Goal: Task Accomplishment & Management: Complete application form

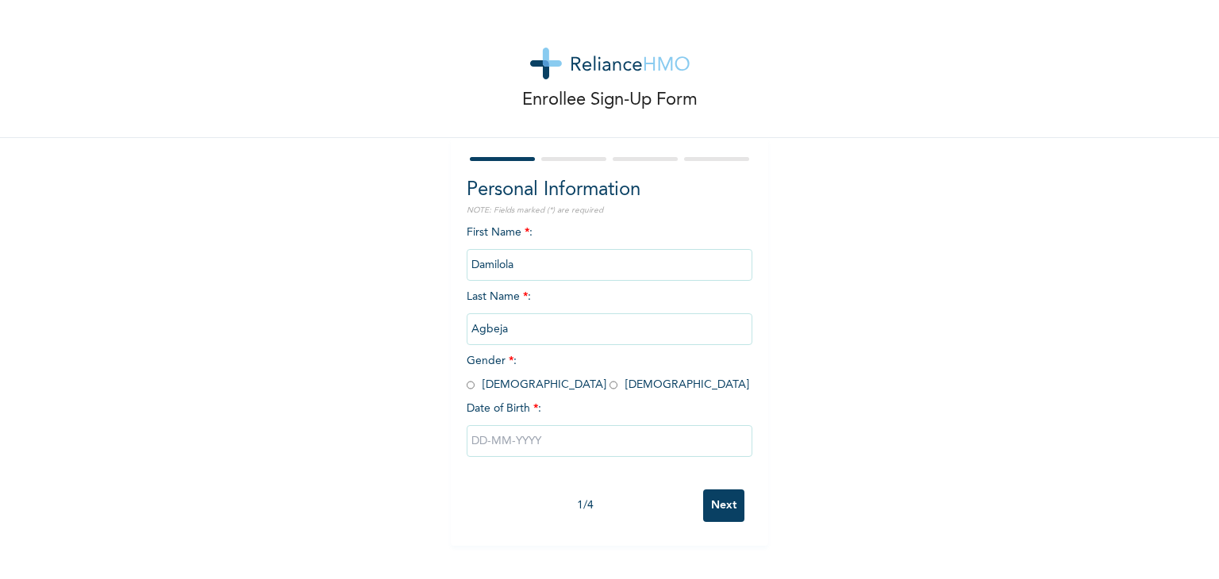
click at [470, 389] on span "Gender * : [DEMOGRAPHIC_DATA] [DEMOGRAPHIC_DATA]" at bounding box center [608, 373] width 283 height 35
click at [469, 385] on span "Gender * : [DEMOGRAPHIC_DATA] [DEMOGRAPHIC_DATA]" at bounding box center [608, 373] width 283 height 35
click at [467, 382] on input "radio" at bounding box center [471, 385] width 8 height 15
radio input "true"
click at [511, 441] on input "text" at bounding box center [610, 441] width 286 height 32
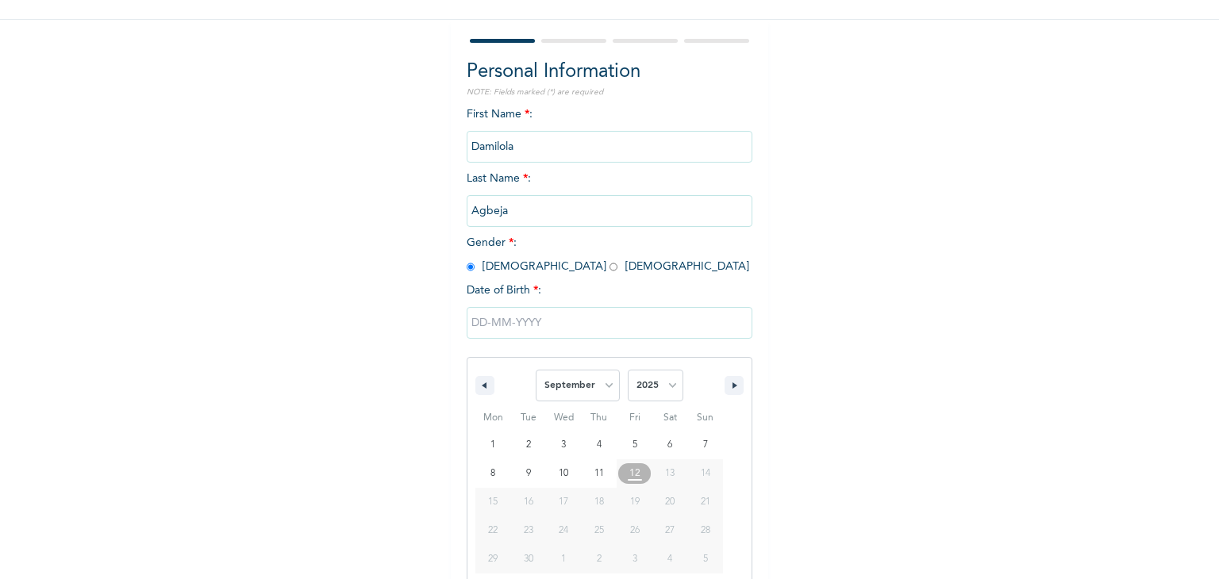
scroll to position [142, 0]
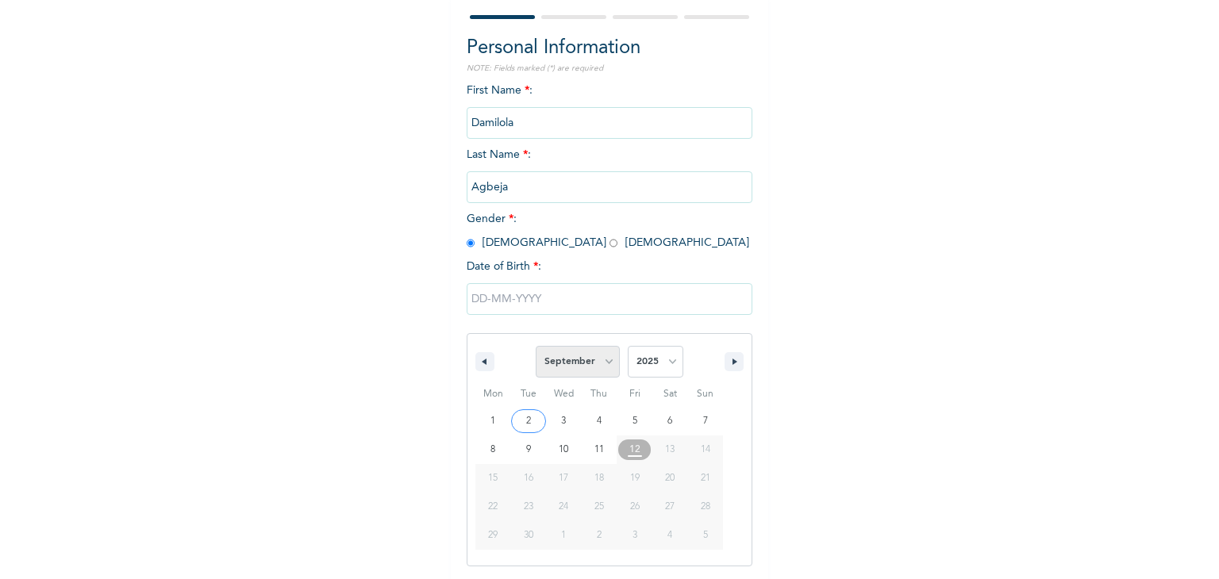
click at [576, 357] on select "January February March April May June July August September October November De…" at bounding box center [578, 362] width 84 height 32
select select "7"
click at [536, 346] on select "January February March April May June July August September October November De…" at bounding box center [578, 362] width 84 height 32
click at [650, 363] on select "2025 2024 2023 2022 2021 2020 2019 2018 2017 2016 2015 2014 2013 2012 2011 2010…" at bounding box center [656, 362] width 56 height 32
select select "2000"
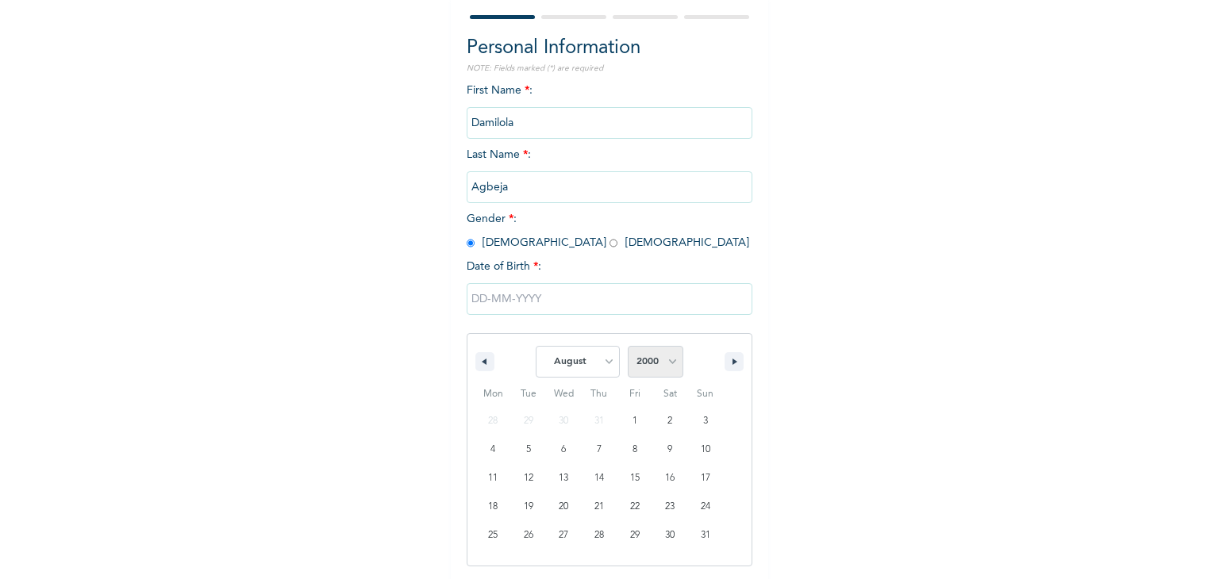
click at [628, 346] on select "2025 2024 2023 2022 2021 2020 2019 2018 2017 2016 2015 2014 2013 2012 2011 2010…" at bounding box center [656, 362] width 56 height 32
type input "[DATE]"
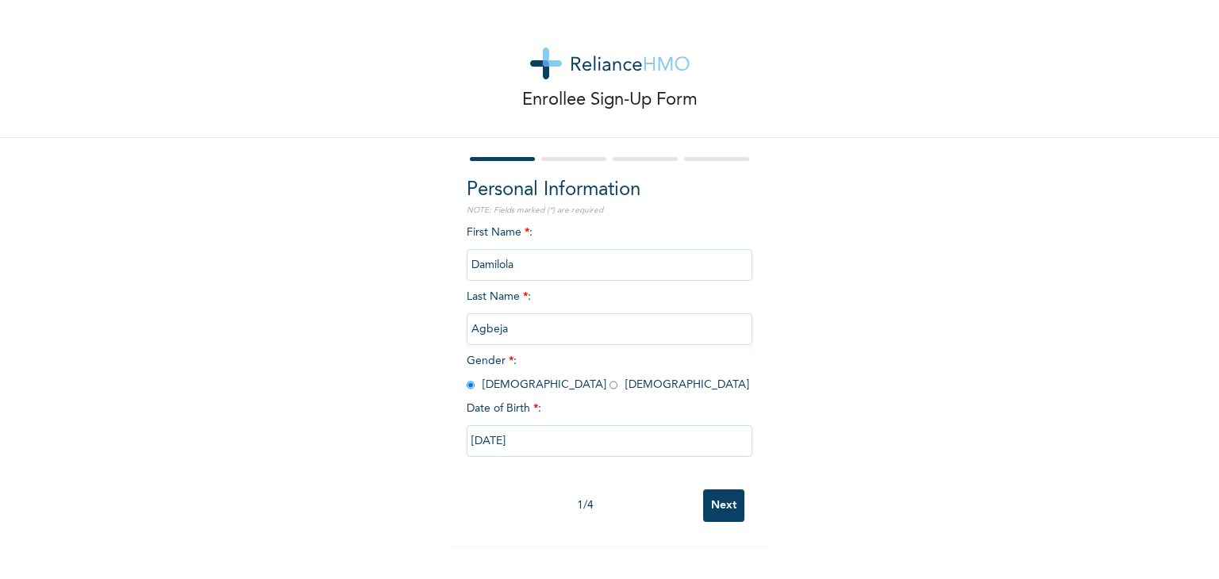
scroll to position [0, 0]
click at [731, 502] on input "Next" at bounding box center [723, 506] width 41 height 33
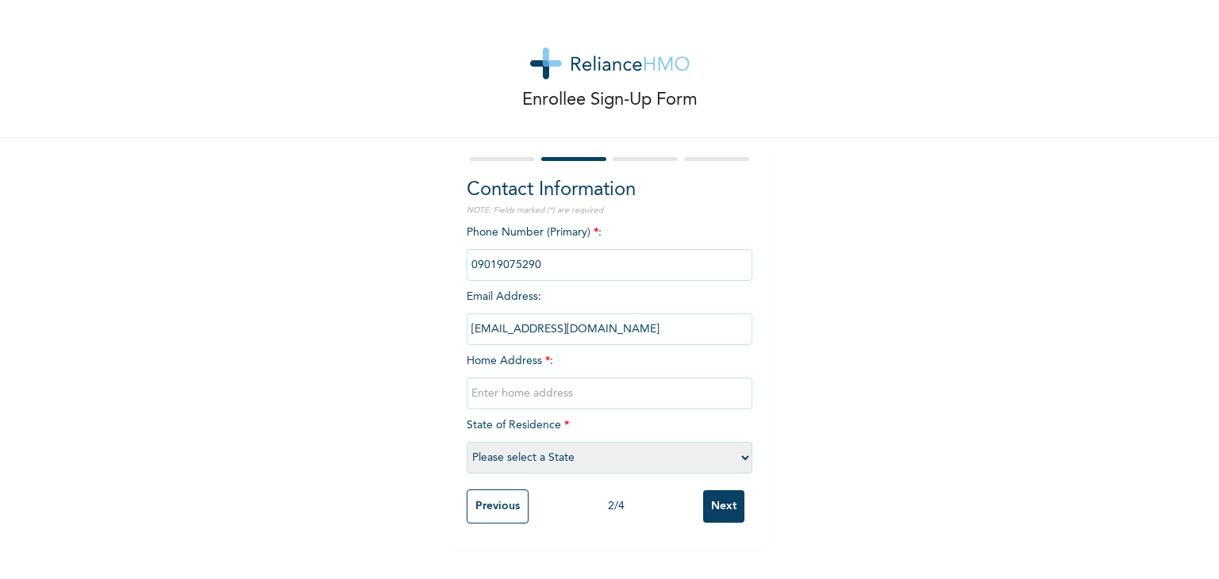
click at [606, 390] on input "text" at bounding box center [610, 394] width 286 height 32
click at [662, 398] on input "text" at bounding box center [610, 394] width 286 height 32
type input "KC 19 Labam Estate"
click at [619, 448] on select "Please select a State [PERSON_NAME] (FCT) [PERSON_NAME] Ibom [GEOGRAPHIC_DATA] …" at bounding box center [610, 458] width 286 height 32
select select "15"
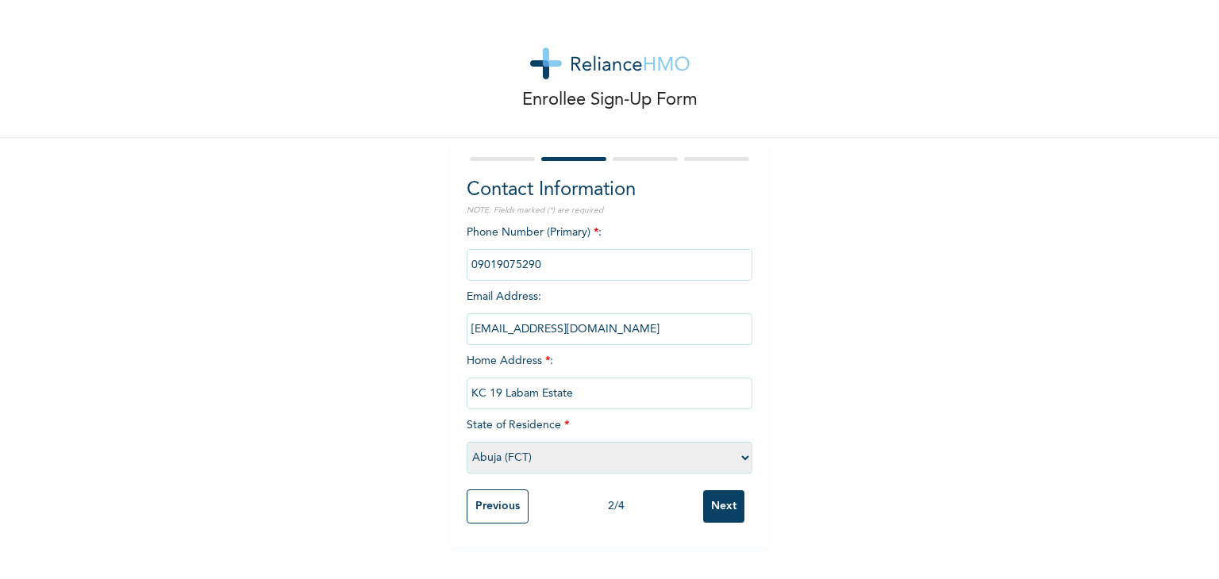
click at [467, 442] on select "Please select a State [PERSON_NAME] (FCT) [PERSON_NAME] Ibom [GEOGRAPHIC_DATA] …" at bounding box center [610, 458] width 286 height 32
click at [713, 518] on input "Next" at bounding box center [723, 507] width 41 height 33
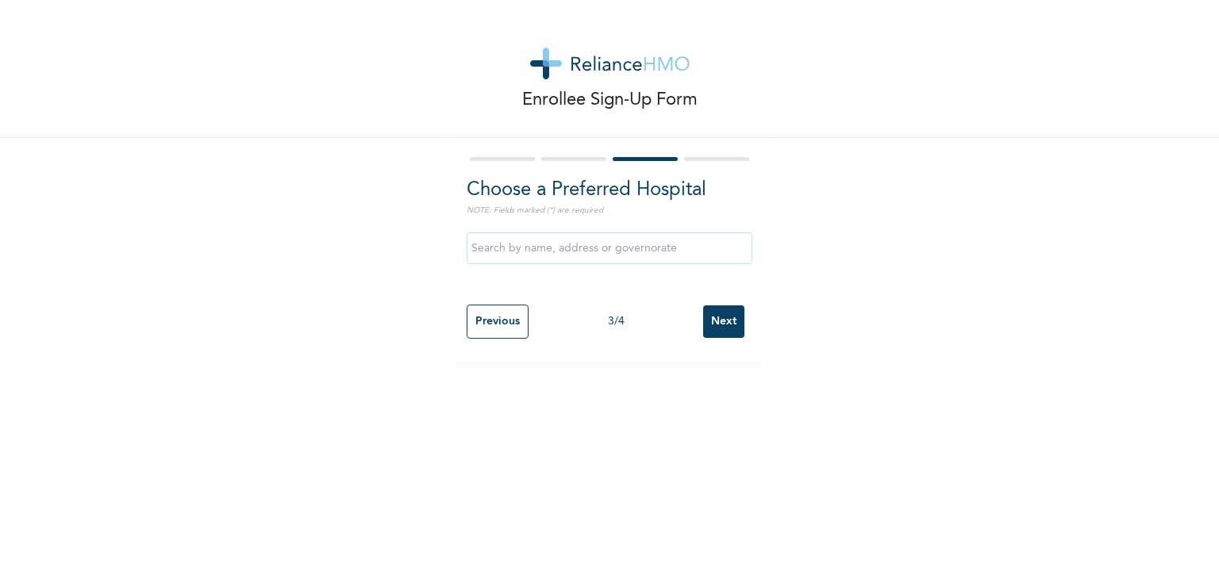
click at [647, 264] on div at bounding box center [610, 249] width 286 height 48
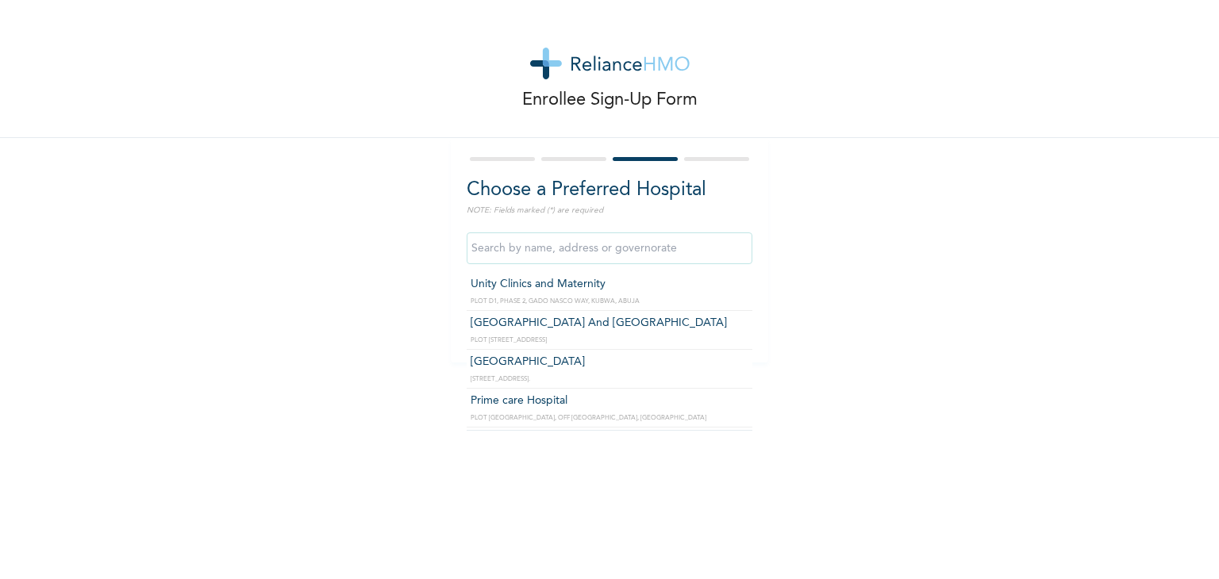
click at [643, 254] on input "text" at bounding box center [610, 249] width 286 height 32
type input "a"
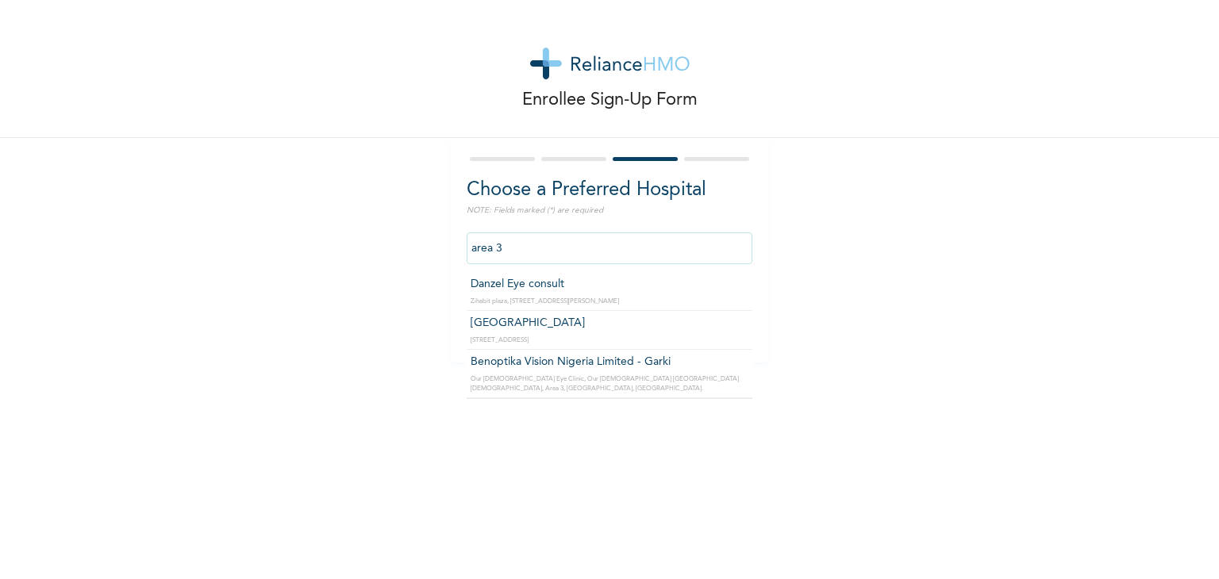
type input "Benoptika Vision Nigeria Limited - Garki"
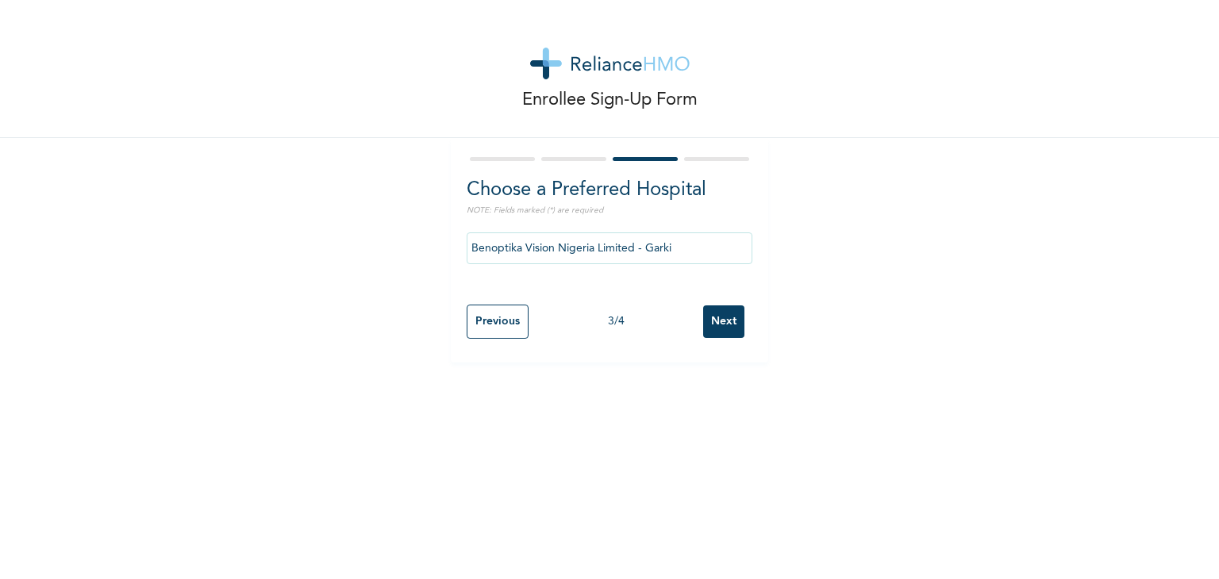
click at [726, 308] on input "Next" at bounding box center [723, 322] width 41 height 33
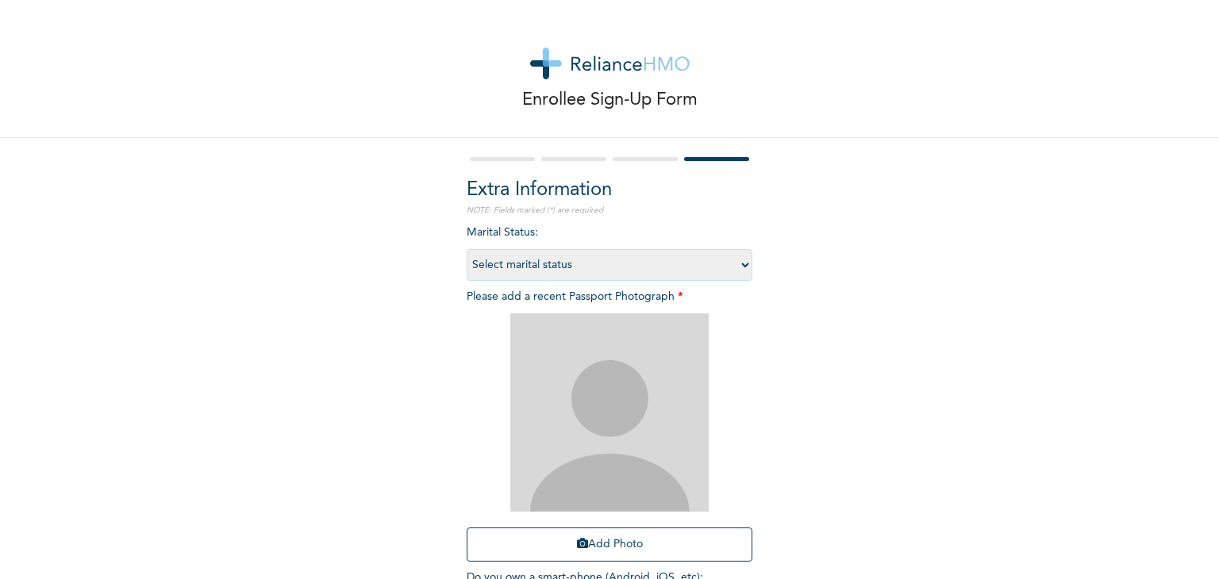
click at [626, 260] on select "Select marital status [DEMOGRAPHIC_DATA] Married [DEMOGRAPHIC_DATA] Widow/[DEMO…" at bounding box center [610, 265] width 286 height 32
select select "1"
click at [467, 249] on select "Select marital status [DEMOGRAPHIC_DATA] Married [DEMOGRAPHIC_DATA] Widow/[DEMO…" at bounding box center [610, 265] width 286 height 32
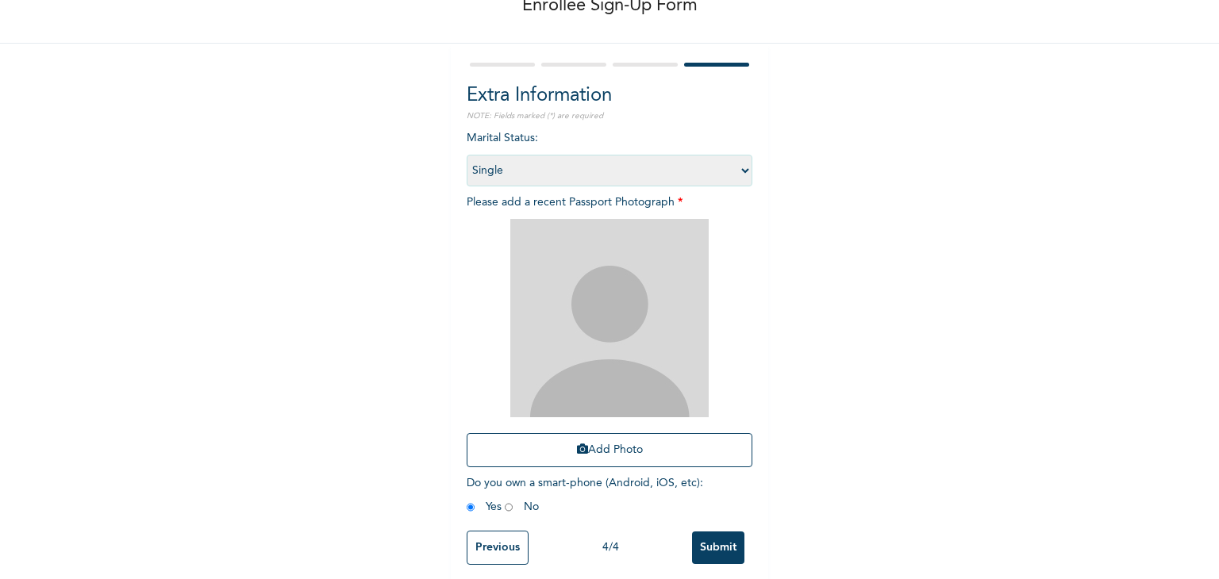
scroll to position [115, 0]
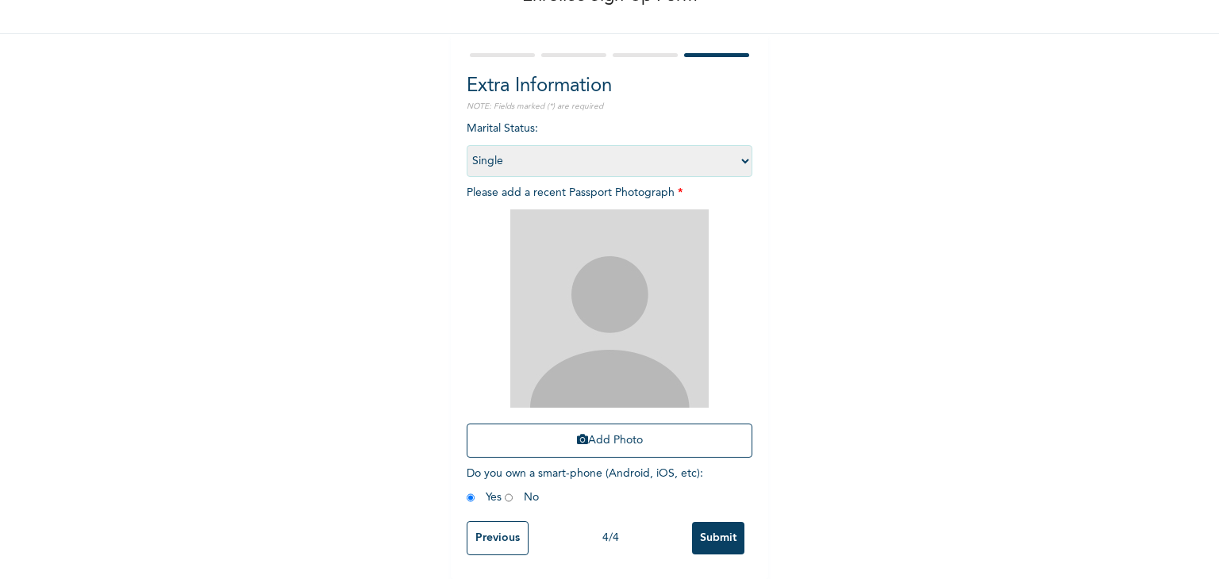
click at [707, 530] on input "Submit" at bounding box center [718, 538] width 52 height 33
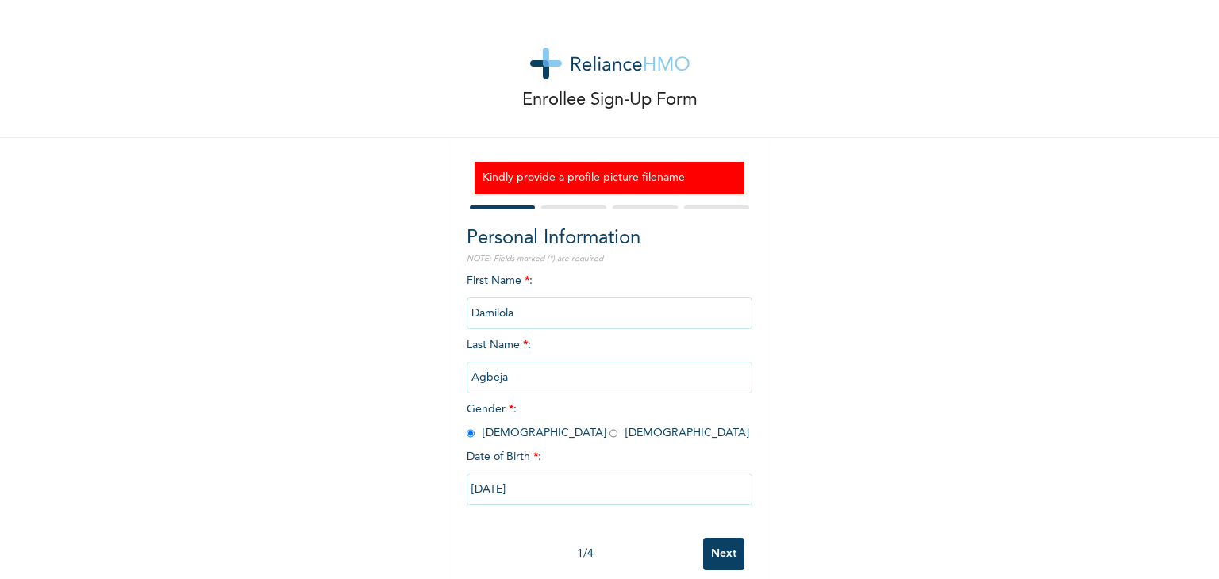
scroll to position [27, 0]
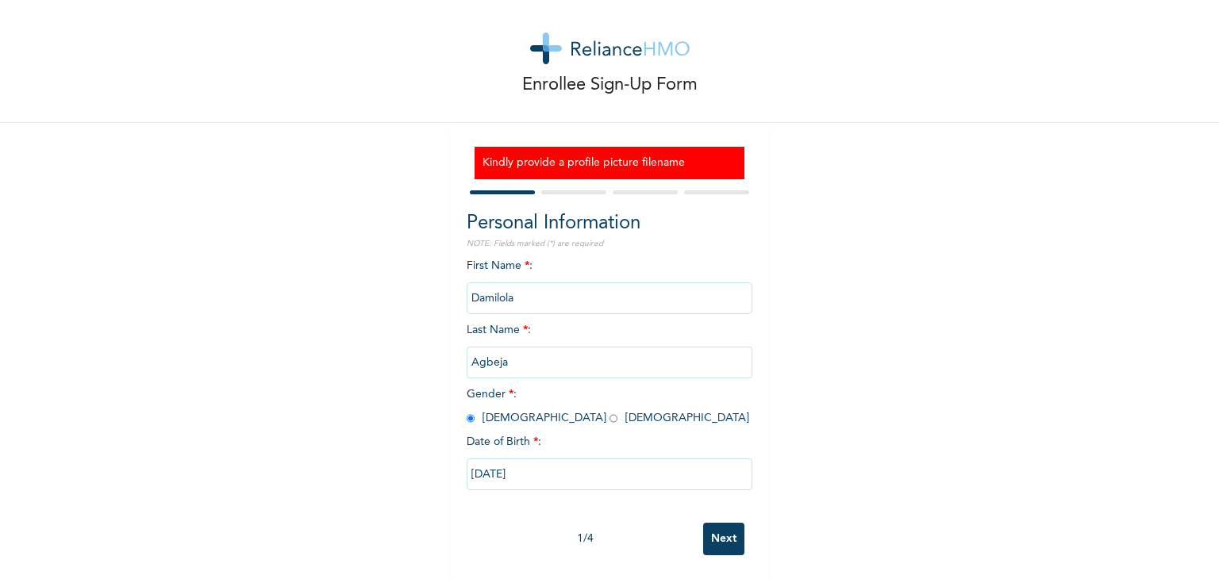
click at [707, 530] on input "Next" at bounding box center [723, 539] width 41 height 33
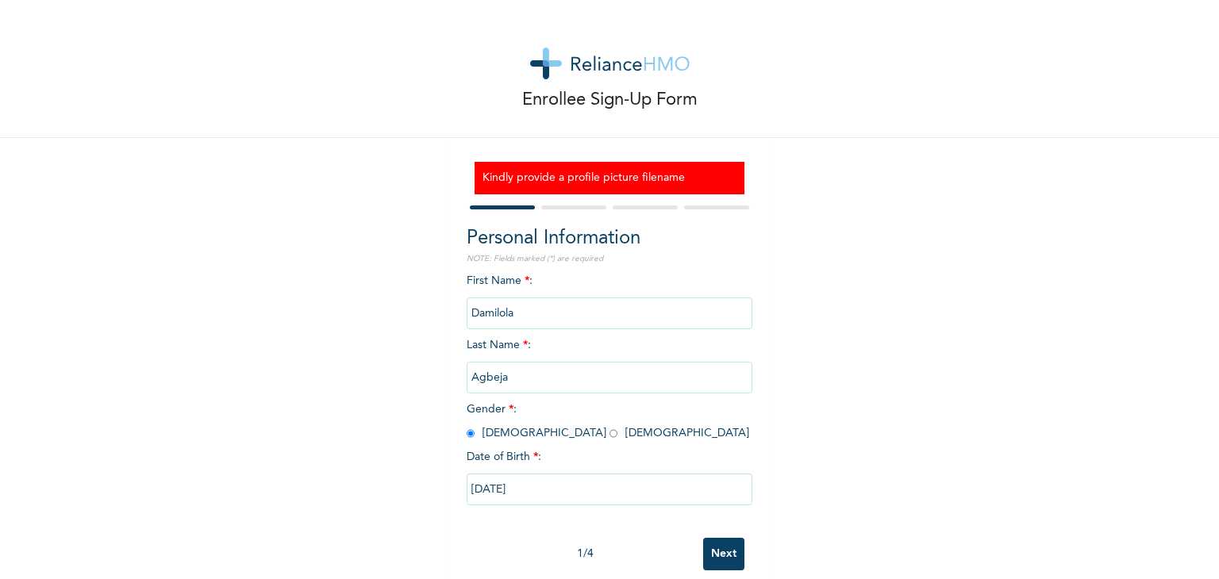
select select "15"
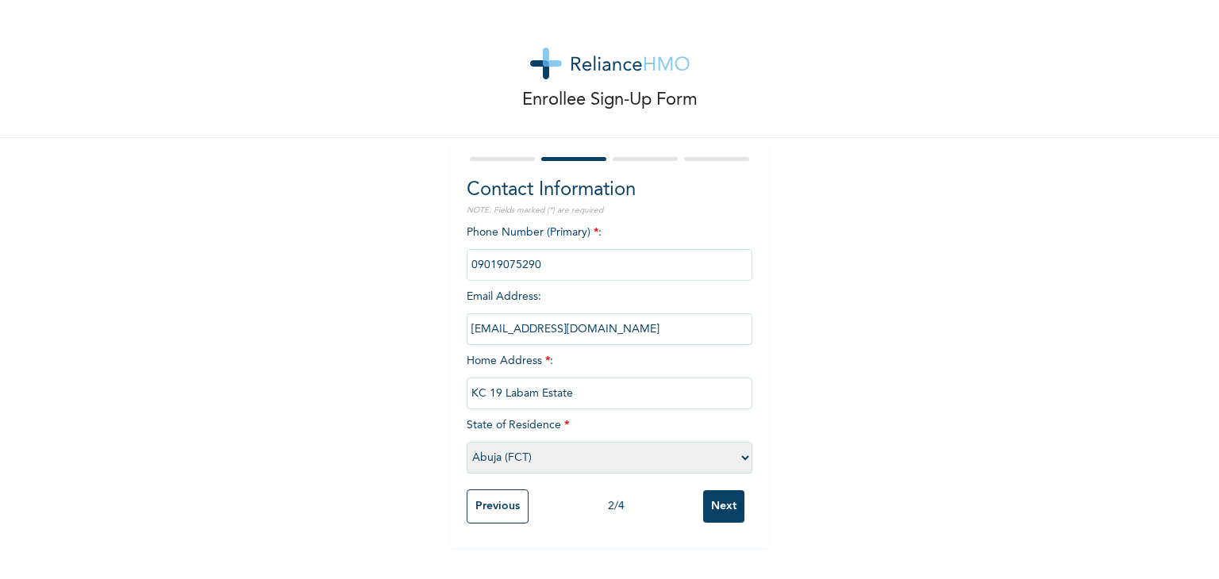
click at [715, 507] on input "Next" at bounding box center [723, 507] width 41 height 33
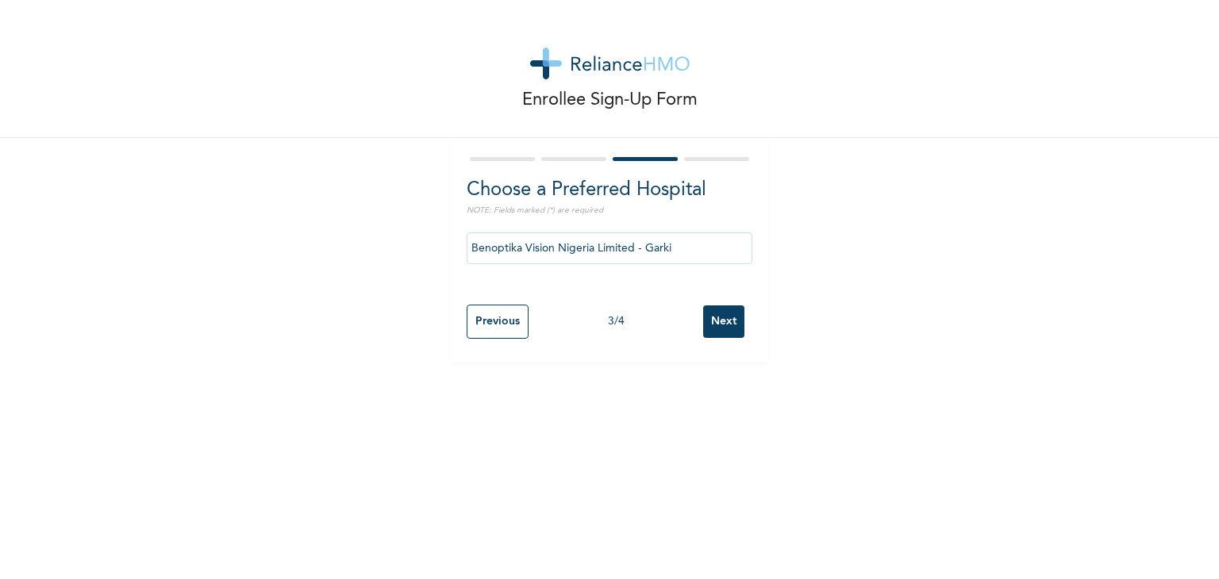
click at [715, 328] on input "Next" at bounding box center [723, 322] width 41 height 33
select select "1"
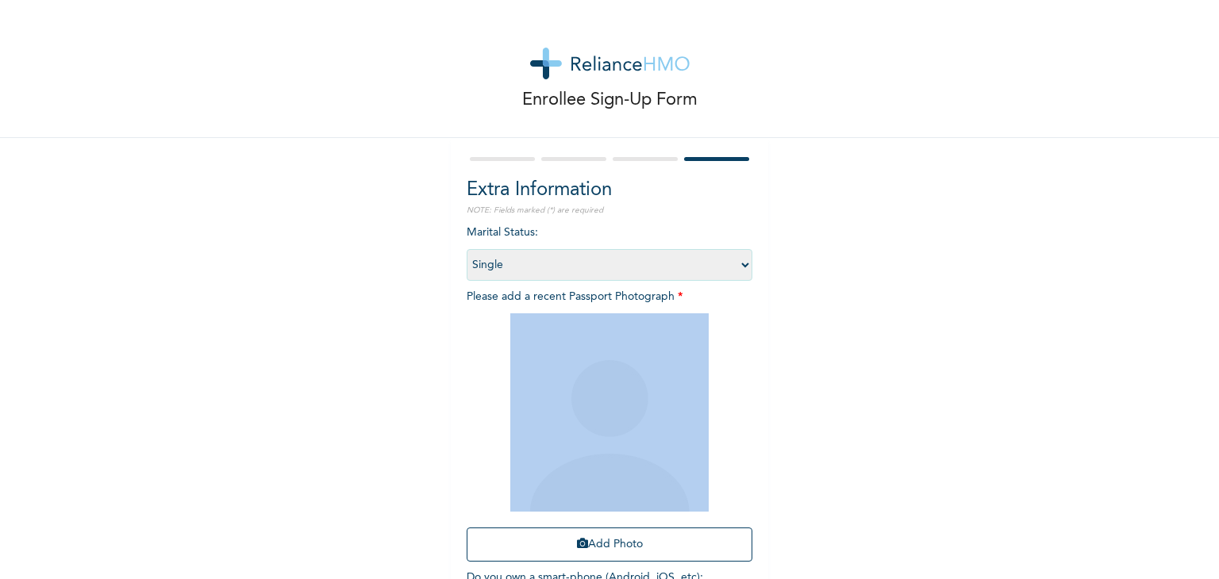
click at [715, 328] on div at bounding box center [610, 413] width 286 height 198
click at [618, 537] on button "Add Photo" at bounding box center [610, 545] width 286 height 34
click at [646, 534] on button "Add Photo" at bounding box center [610, 545] width 286 height 34
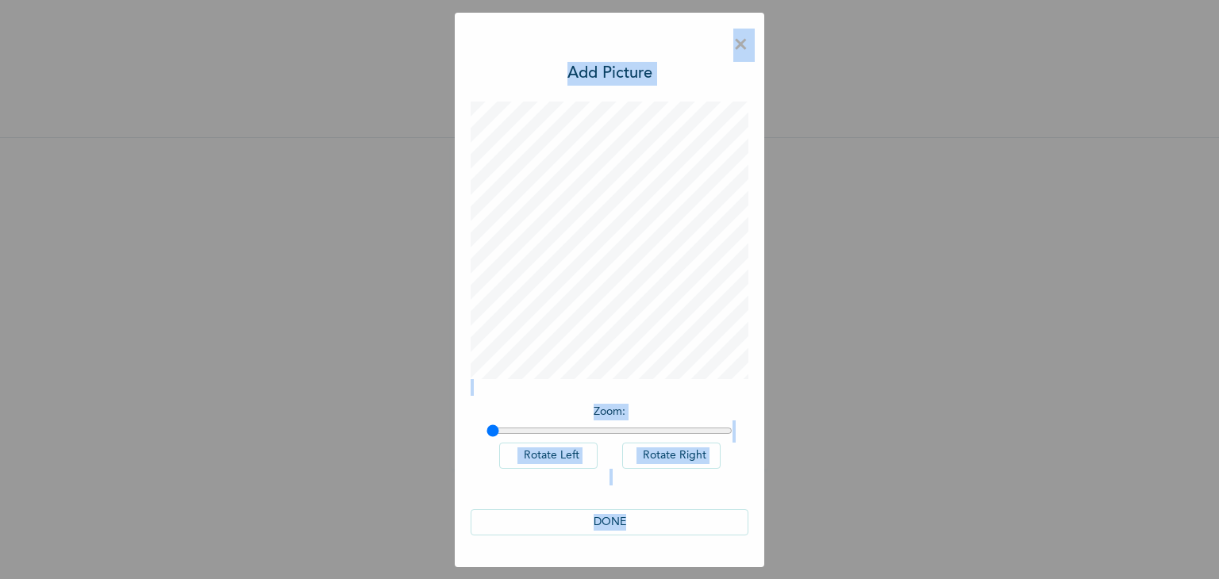
click at [606, 513] on button "DONE" at bounding box center [610, 523] width 278 height 26
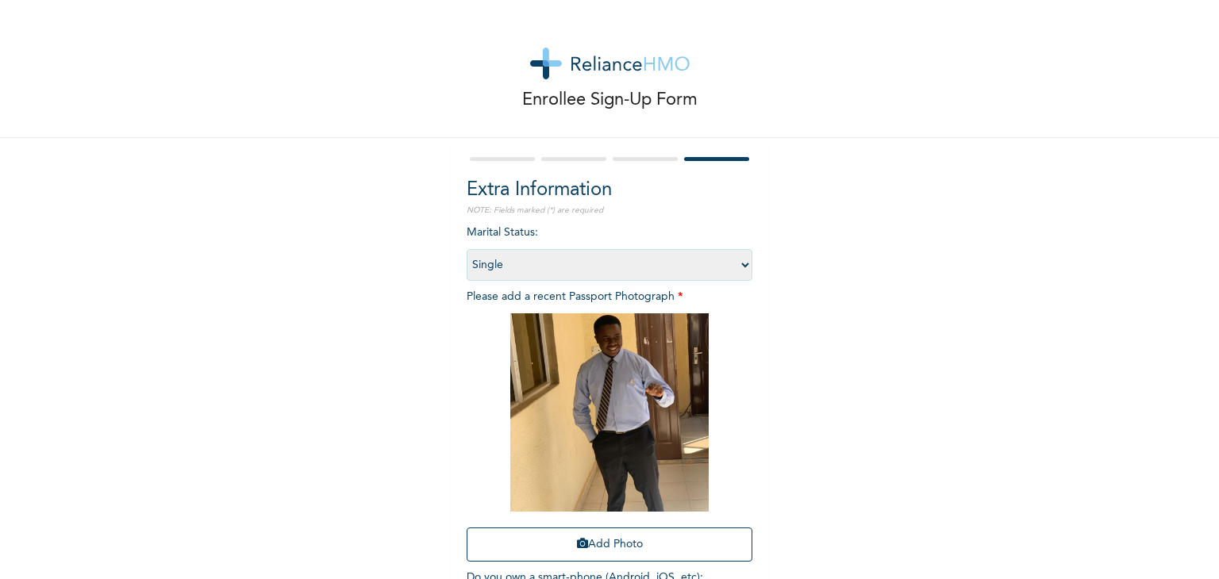
scroll to position [115, 0]
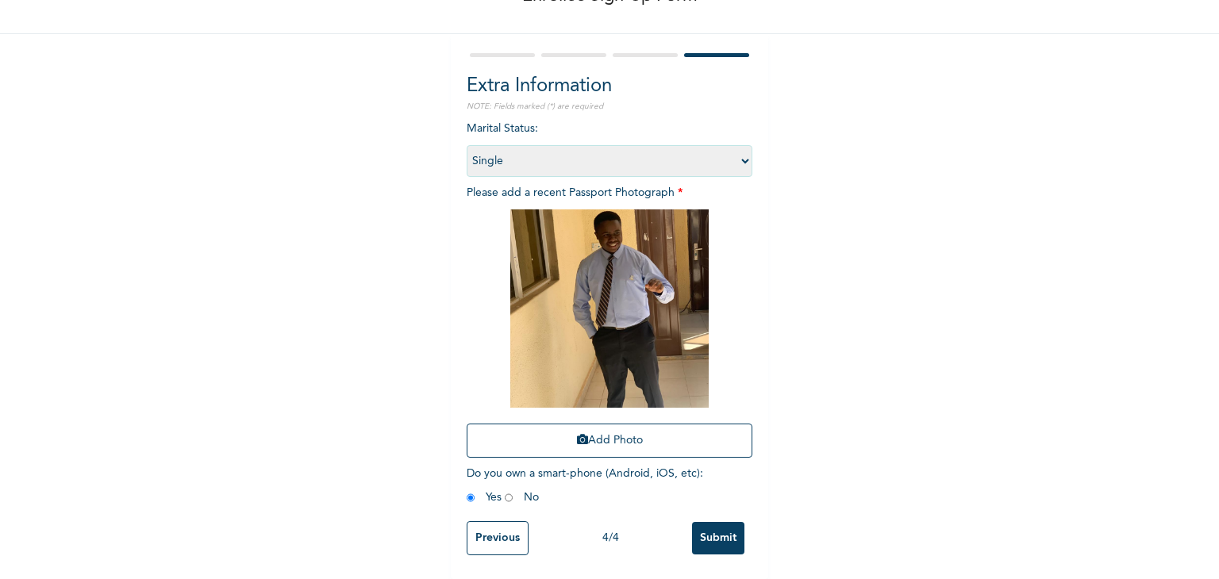
click at [732, 522] on input "Submit" at bounding box center [718, 538] width 52 height 33
